Goal: Transaction & Acquisition: Purchase product/service

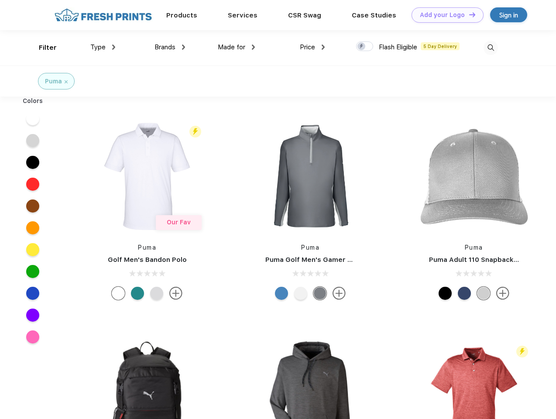
click at [445, 15] on link "Add your Logo Design Tool" at bounding box center [448, 14] width 72 height 15
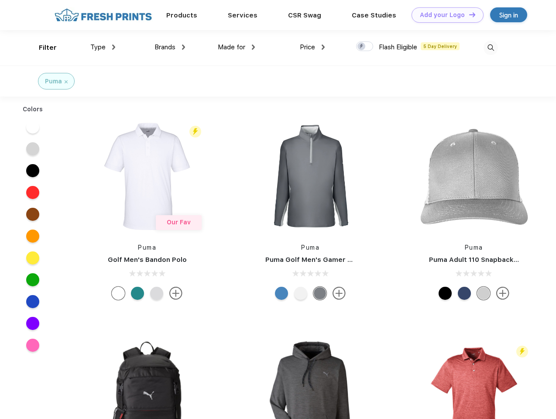
click at [0, 0] on div "Design Tool" at bounding box center [0, 0] width 0 height 0
click at [469, 14] on link "Add your Logo Design Tool" at bounding box center [448, 14] width 72 height 15
click at [42, 48] on div "Filter" at bounding box center [48, 48] width 18 height 10
click at [103, 47] on span "Type" at bounding box center [97, 47] width 15 height 8
click at [170, 47] on span "Brands" at bounding box center [165, 47] width 21 height 8
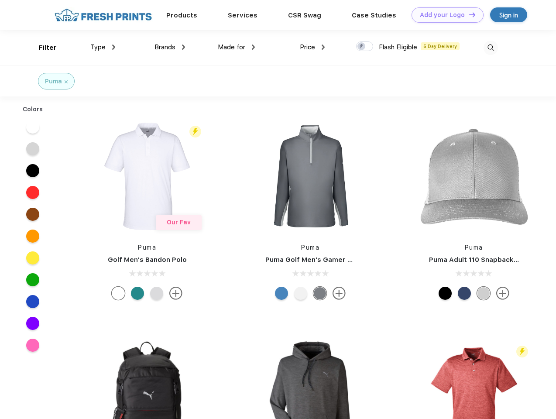
click at [237, 47] on span "Made for" at bounding box center [232, 47] width 28 height 8
click at [313, 47] on span "Price" at bounding box center [307, 47] width 15 height 8
click at [365, 47] on div at bounding box center [364, 46] width 17 height 10
click at [362, 47] on input "checkbox" at bounding box center [359, 44] width 6 height 6
click at [491, 48] on img at bounding box center [491, 48] width 14 height 14
